Goal: Task Accomplishment & Management: Check status

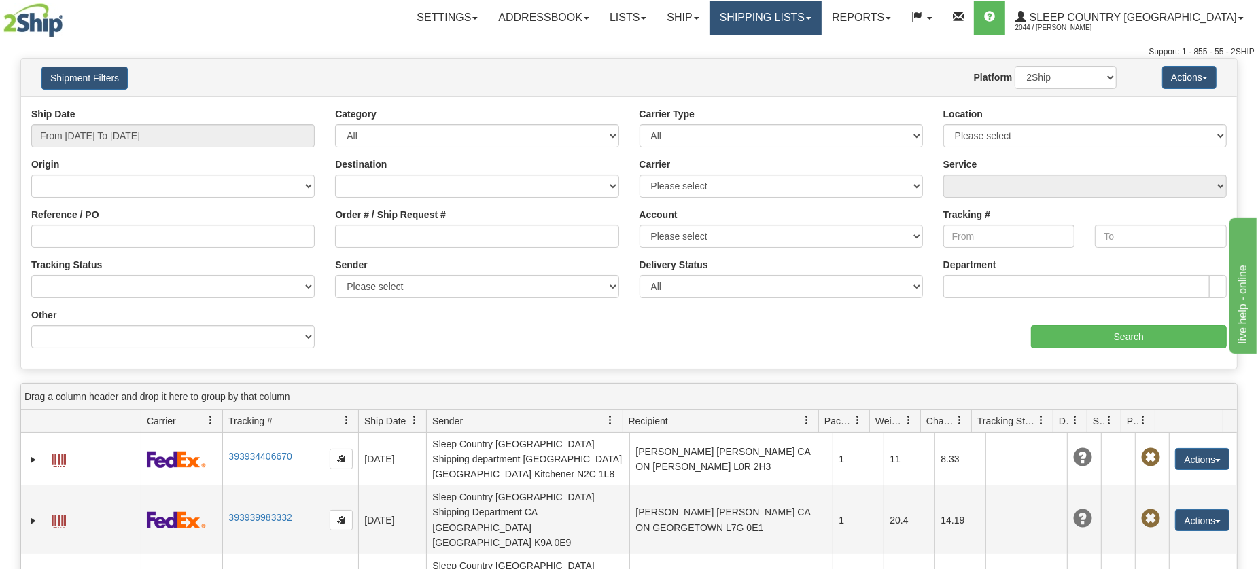
click at [821, 22] on link "Shipping lists" at bounding box center [765, 18] width 112 height 34
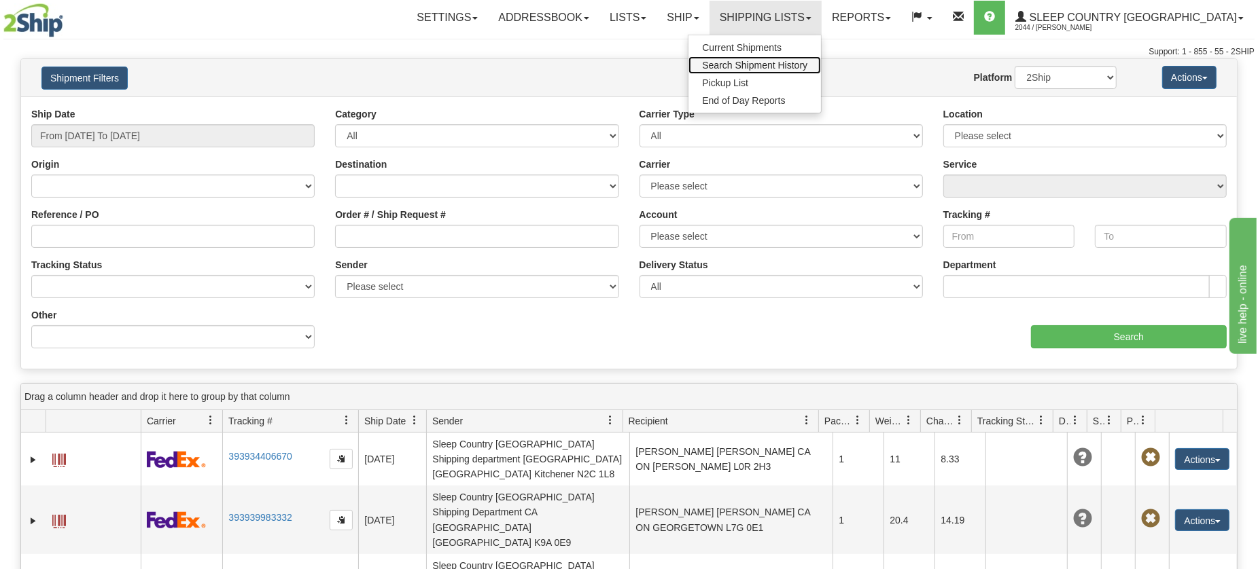
click at [807, 65] on span "Search Shipment History" at bounding box center [754, 65] width 105 height 11
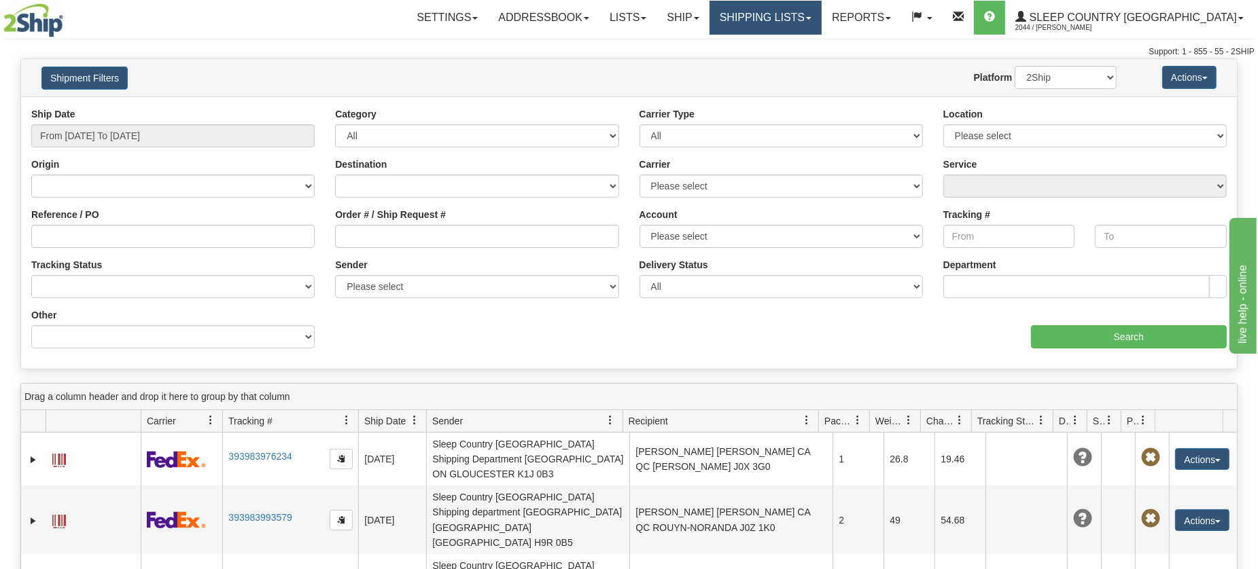
click at [805, 18] on link "Shipping lists" at bounding box center [765, 18] width 112 height 34
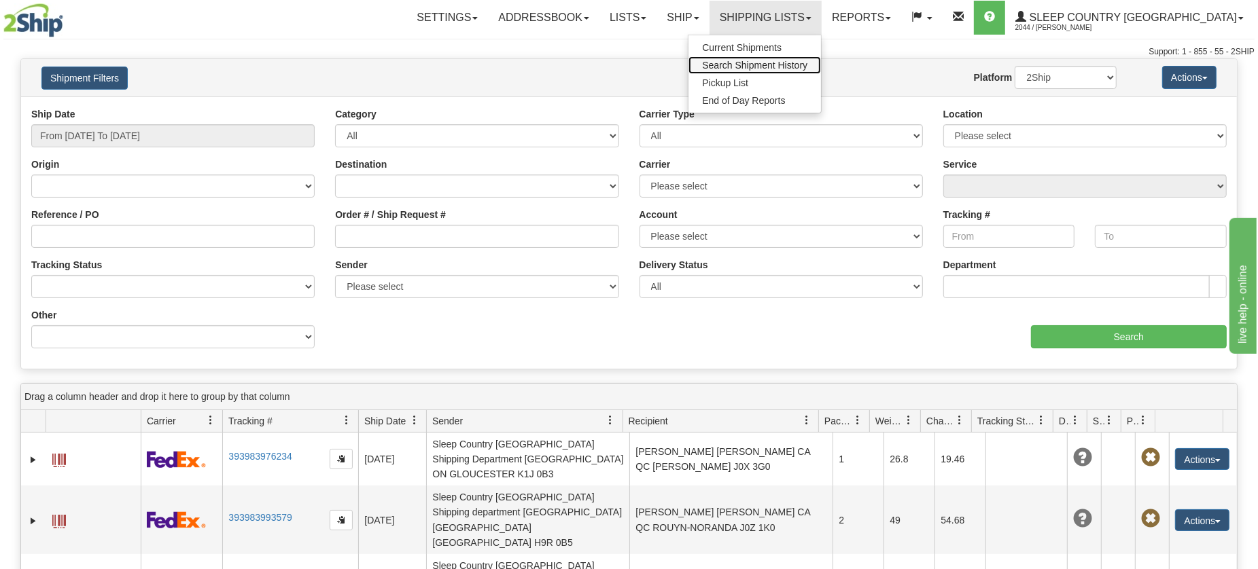
click at [807, 70] on span "Search Shipment History" at bounding box center [754, 65] width 105 height 11
